Goal: Transaction & Acquisition: Purchase product/service

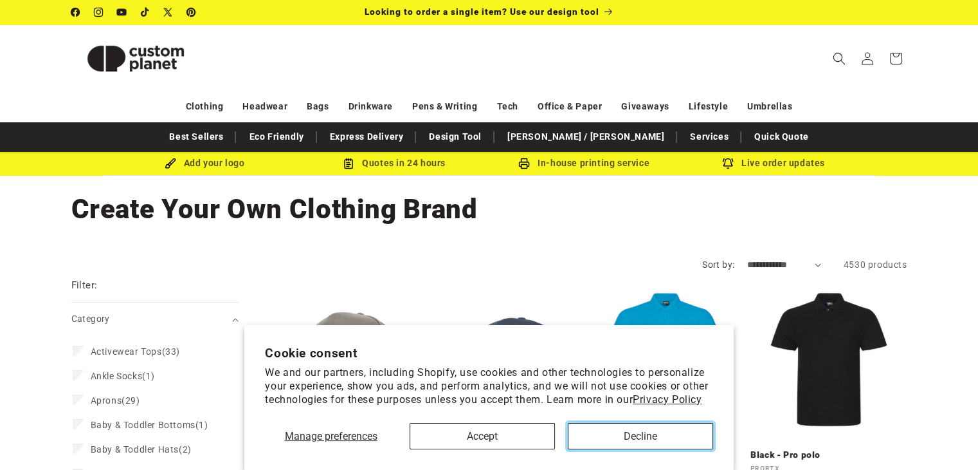
click at [617, 438] on button "Decline" at bounding box center [640, 436] width 145 height 26
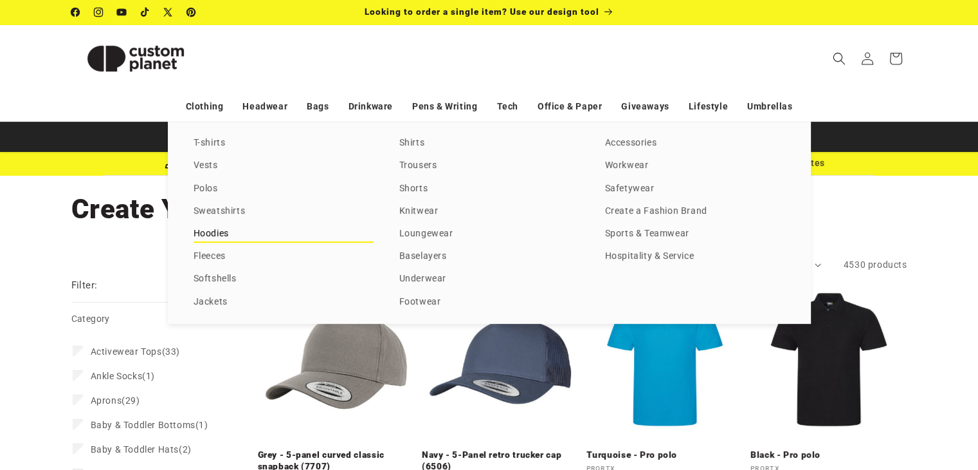
click at [204, 235] on link "Hoodies" at bounding box center [284, 233] width 180 height 17
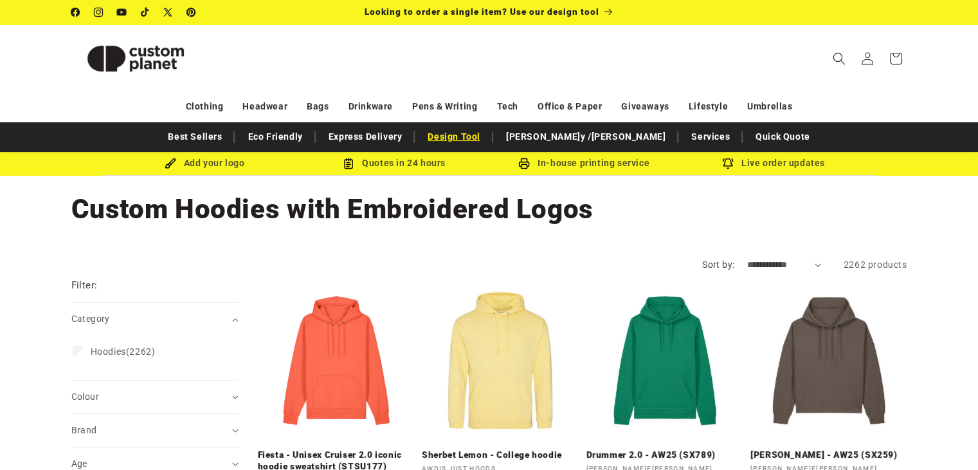
click at [487, 138] on link "Design Tool" at bounding box center [454, 136] width 66 height 23
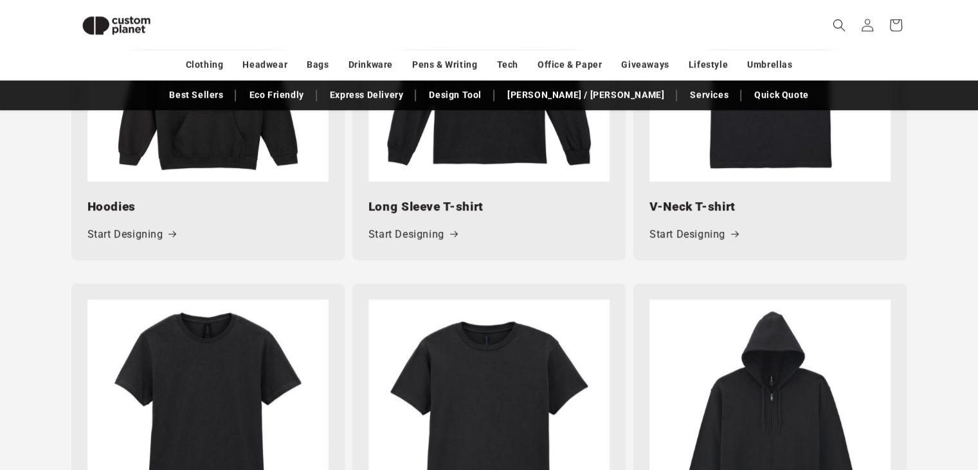
scroll to position [1076, 0]
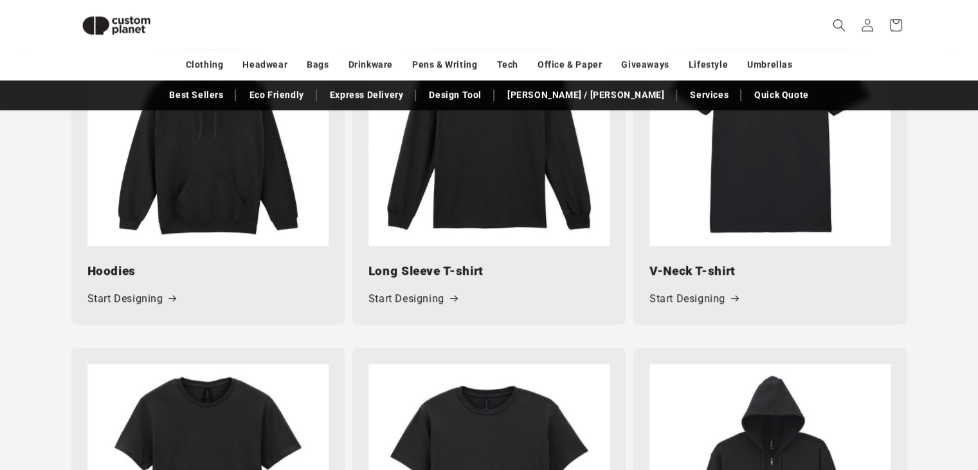
click at [232, 189] on img at bounding box center [207, 125] width 241 height 241
click at [111, 303] on link "Start Designing" at bounding box center [131, 298] width 89 height 19
